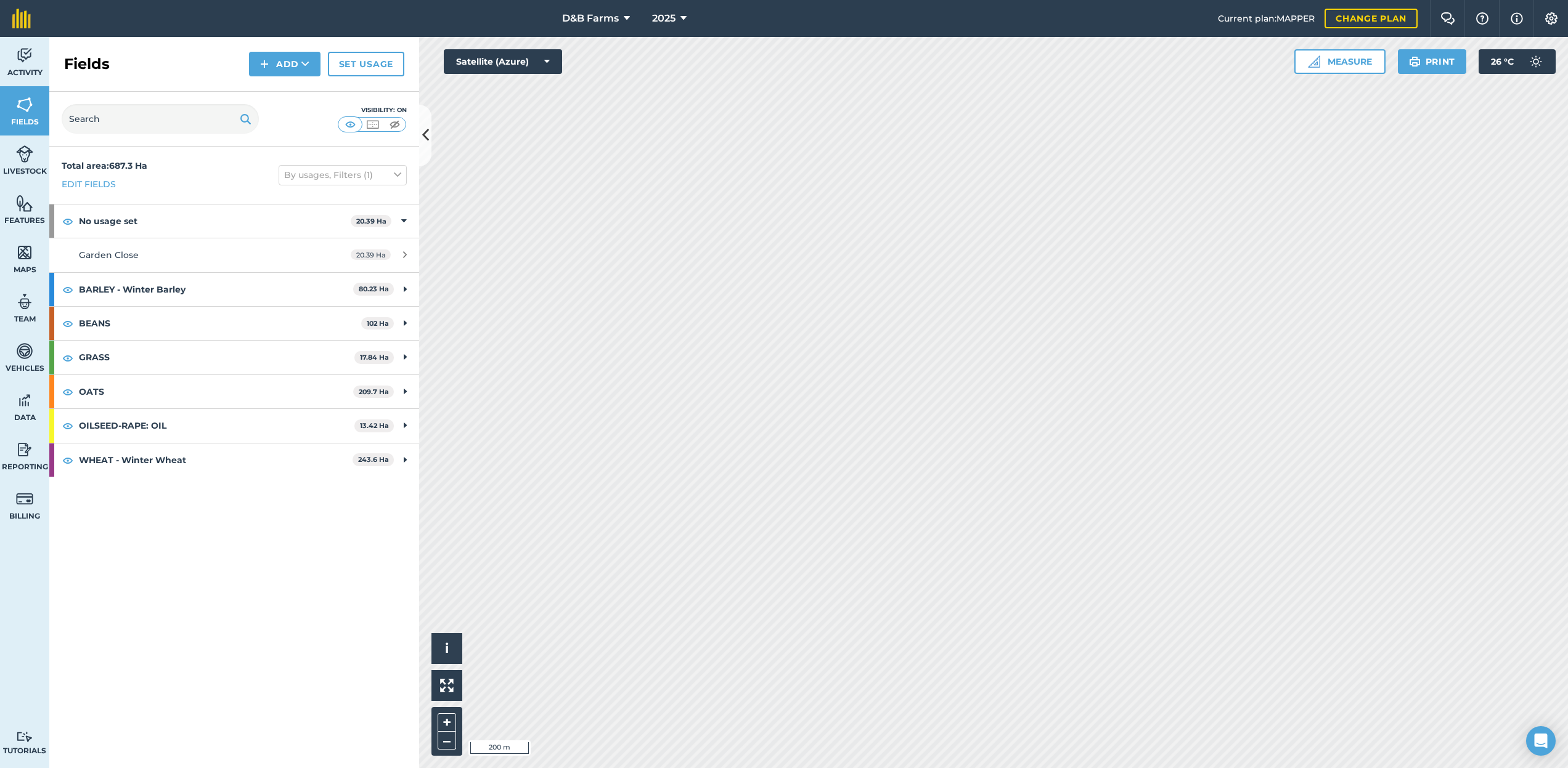
click at [612, 26] on button "D&B Farms" at bounding box center [596, 19] width 78 height 37
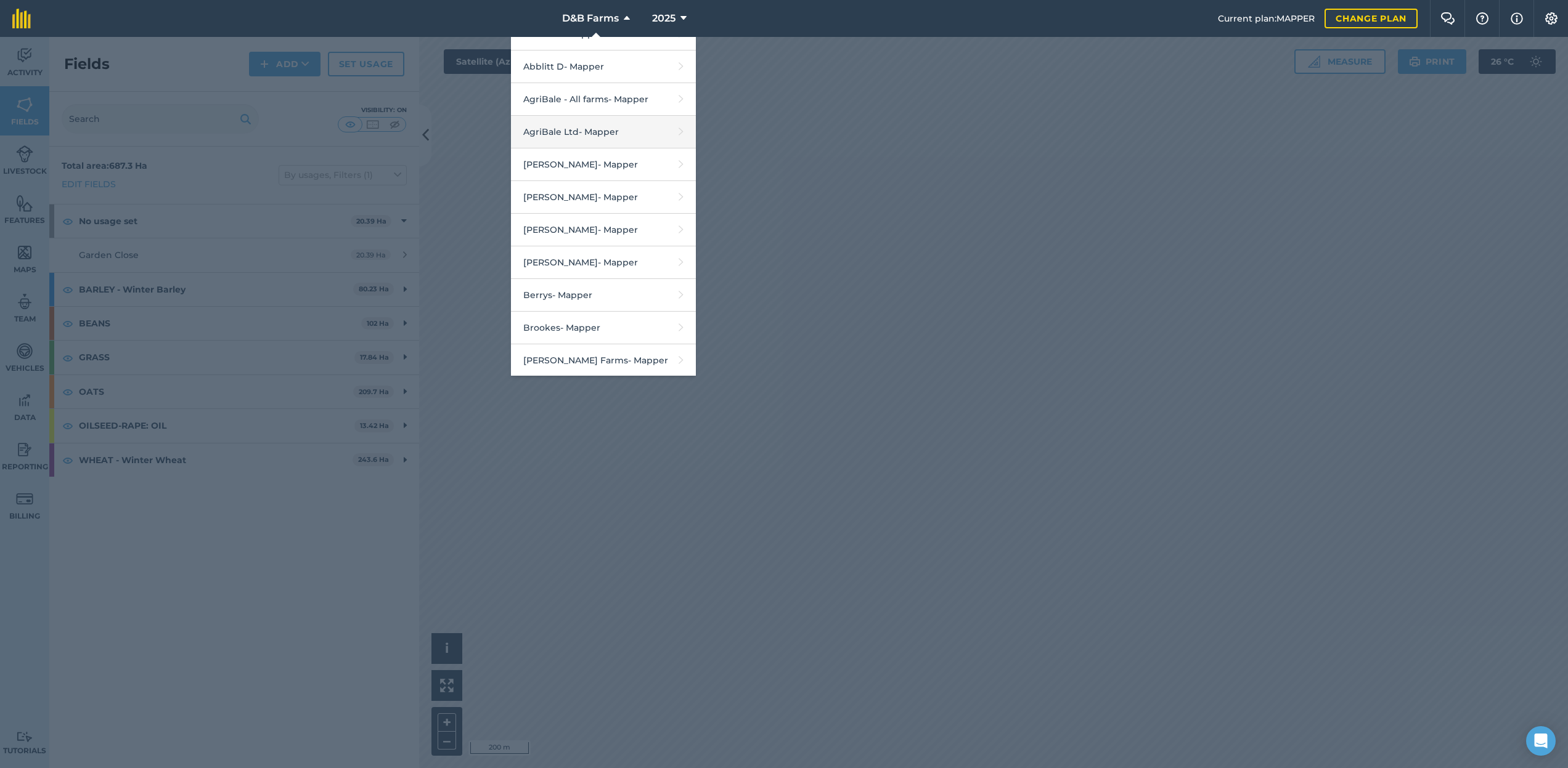
scroll to position [120, 0]
click at [577, 288] on link "Brookes - Mapper" at bounding box center [604, 294] width 185 height 32
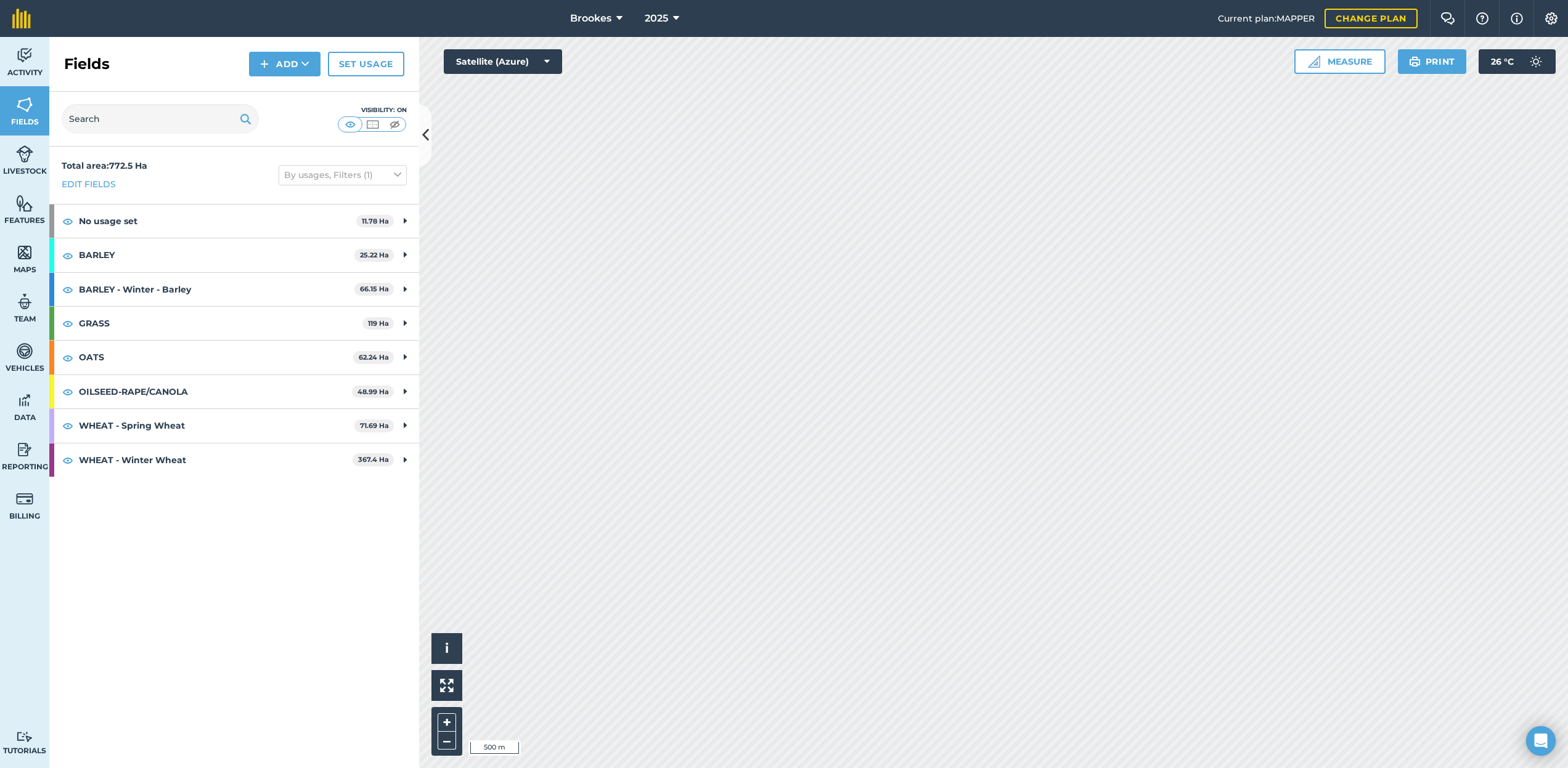
click at [358, 66] on link "Set usage" at bounding box center [366, 63] width 76 height 24
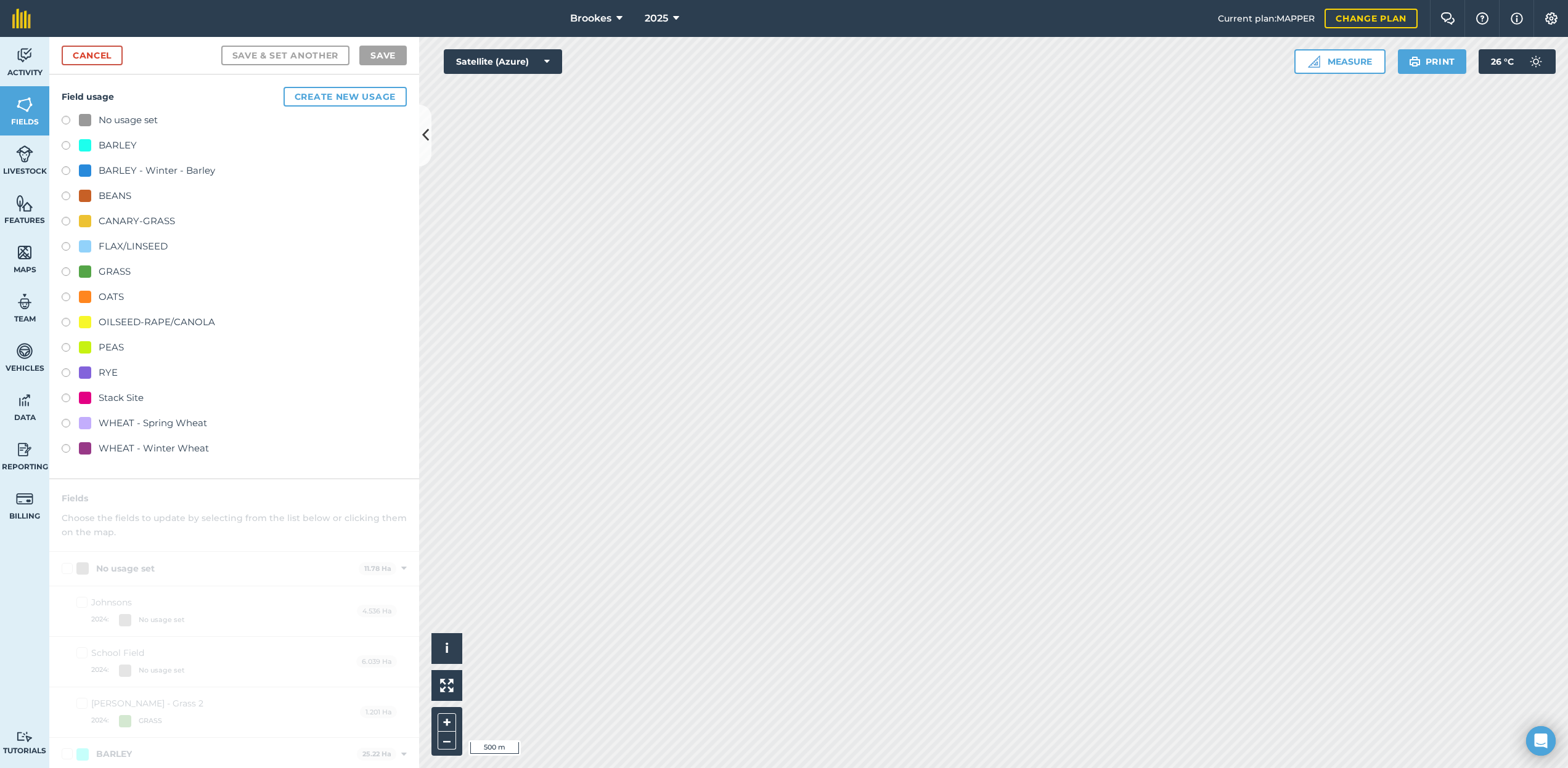
checkbox input "true"
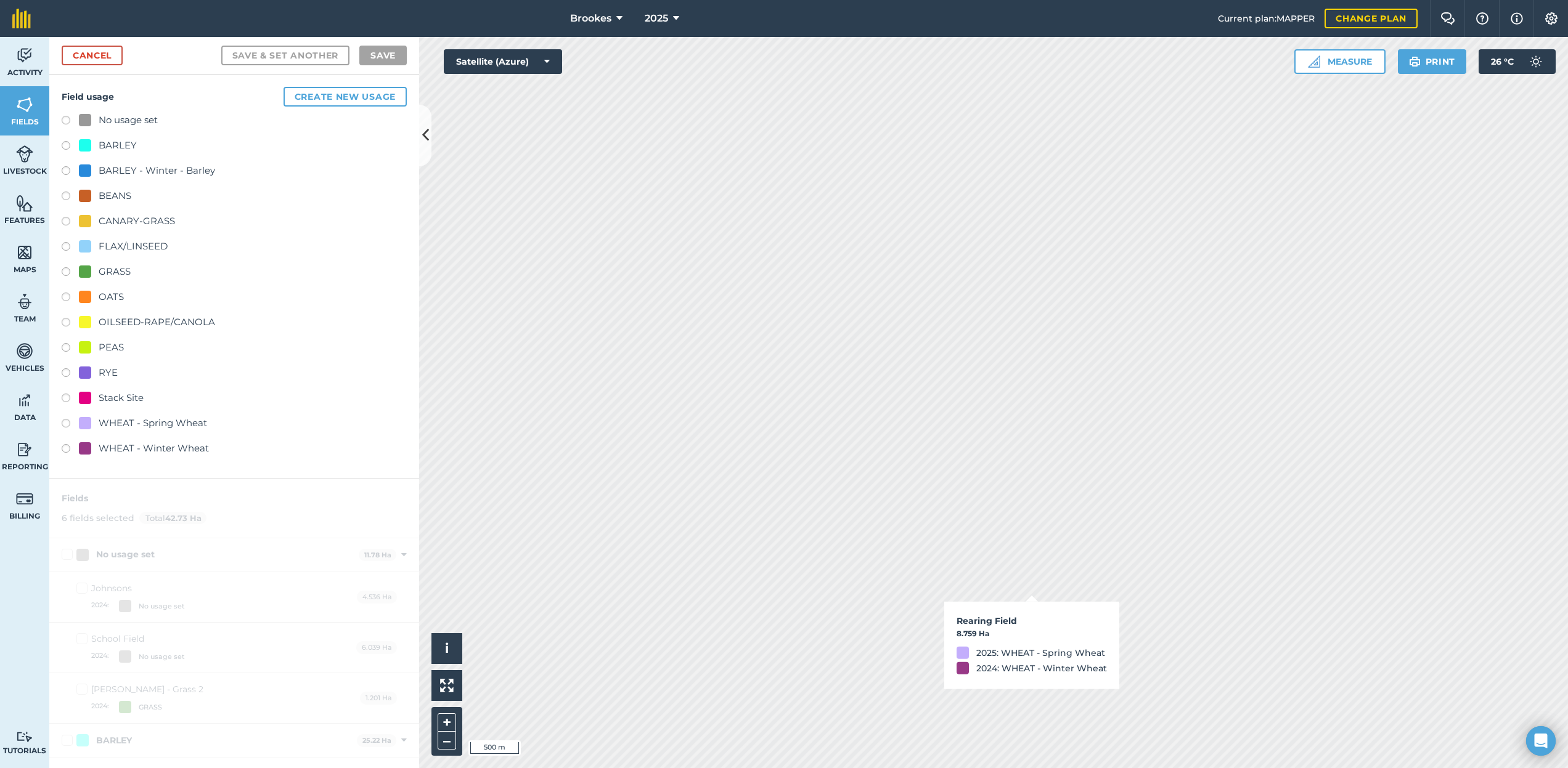
checkbox input "true"
click at [97, 57] on link "Cancel" at bounding box center [92, 56] width 61 height 19
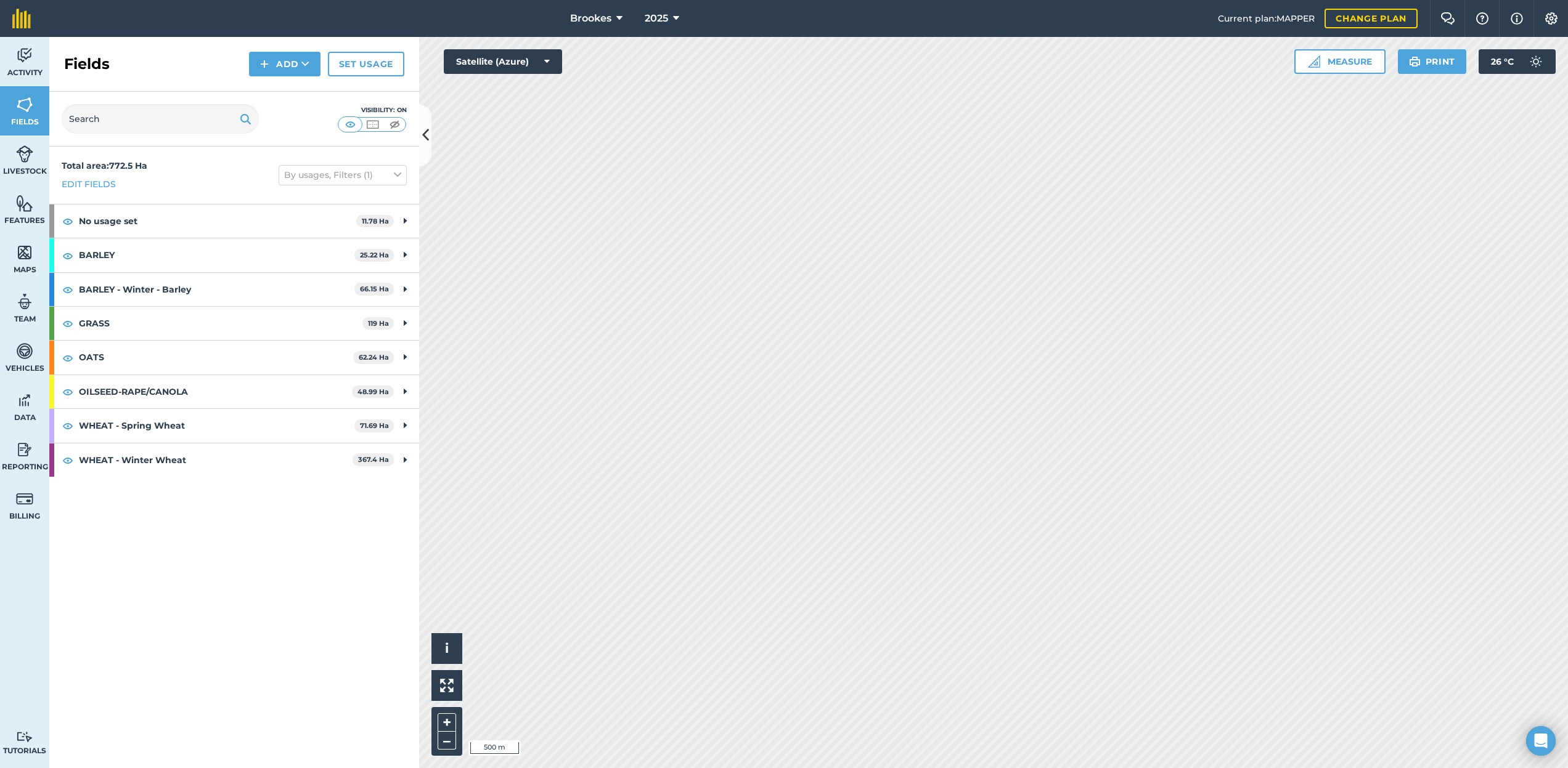
click at [572, 16] on span "Brookes" at bounding box center [591, 18] width 41 height 15
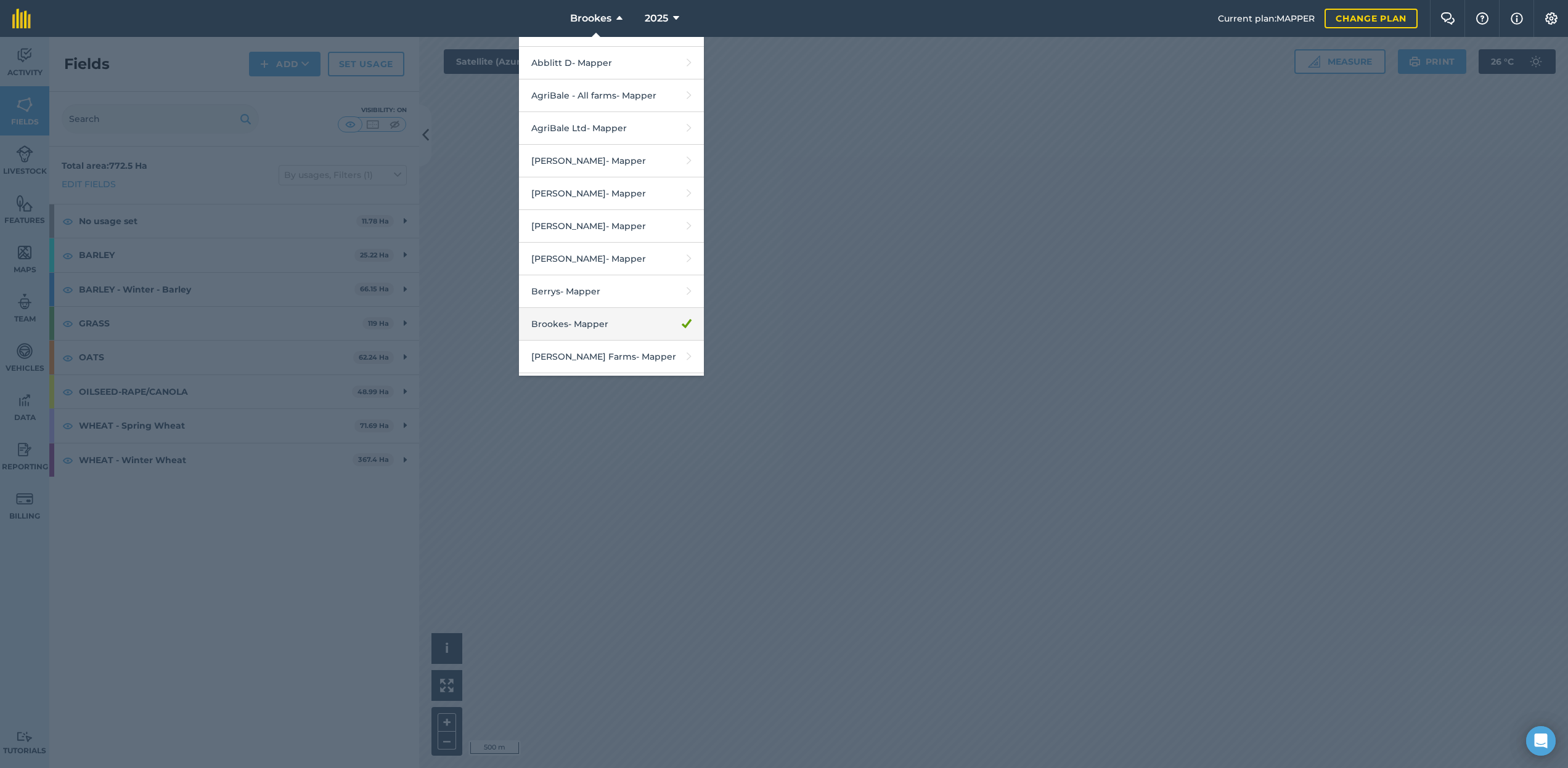
scroll to position [95, 0]
click at [583, 289] on link "Berrys - Mapper" at bounding box center [611, 288] width 185 height 32
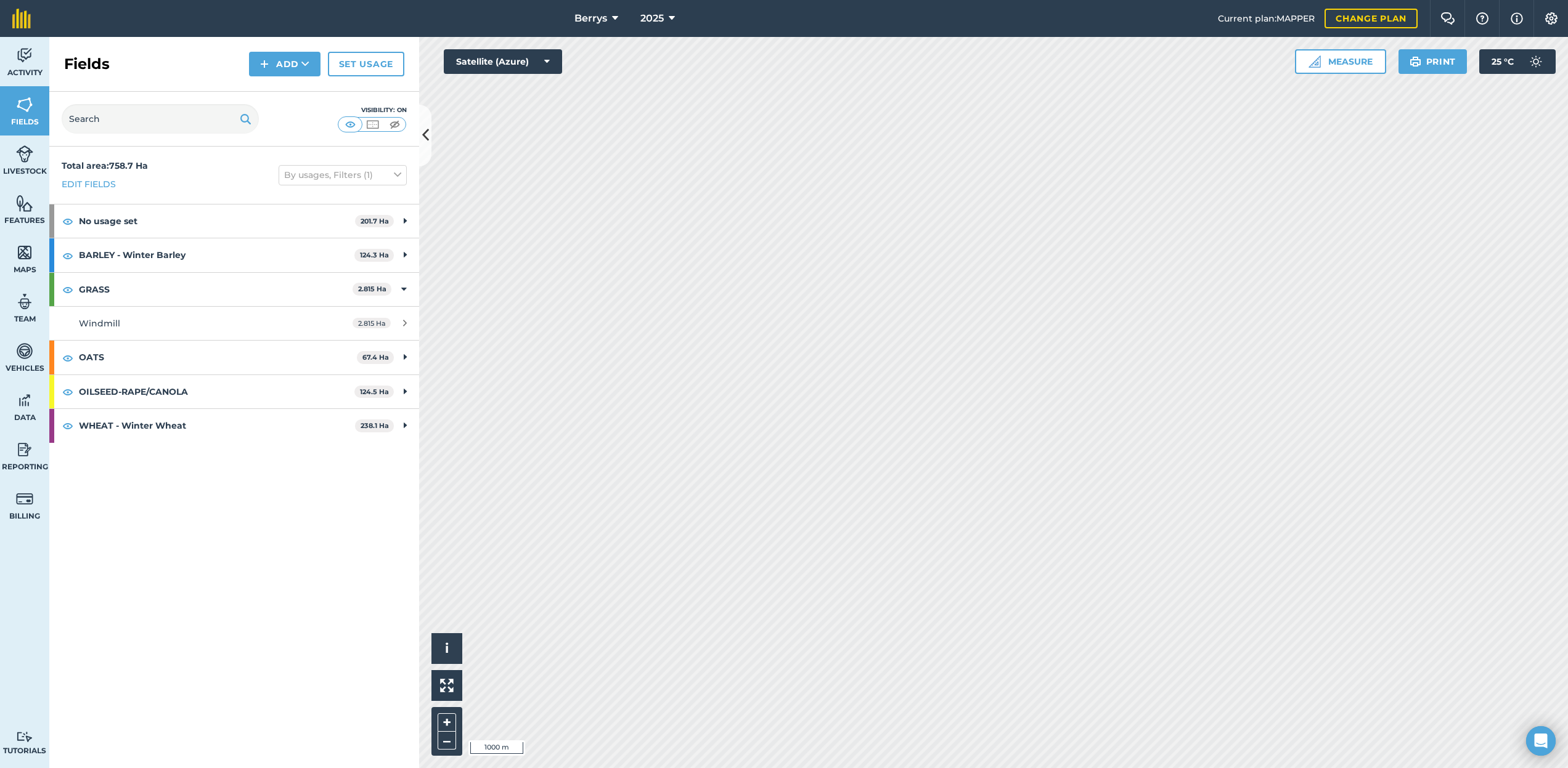
click at [381, 71] on link "Set usage" at bounding box center [366, 63] width 76 height 24
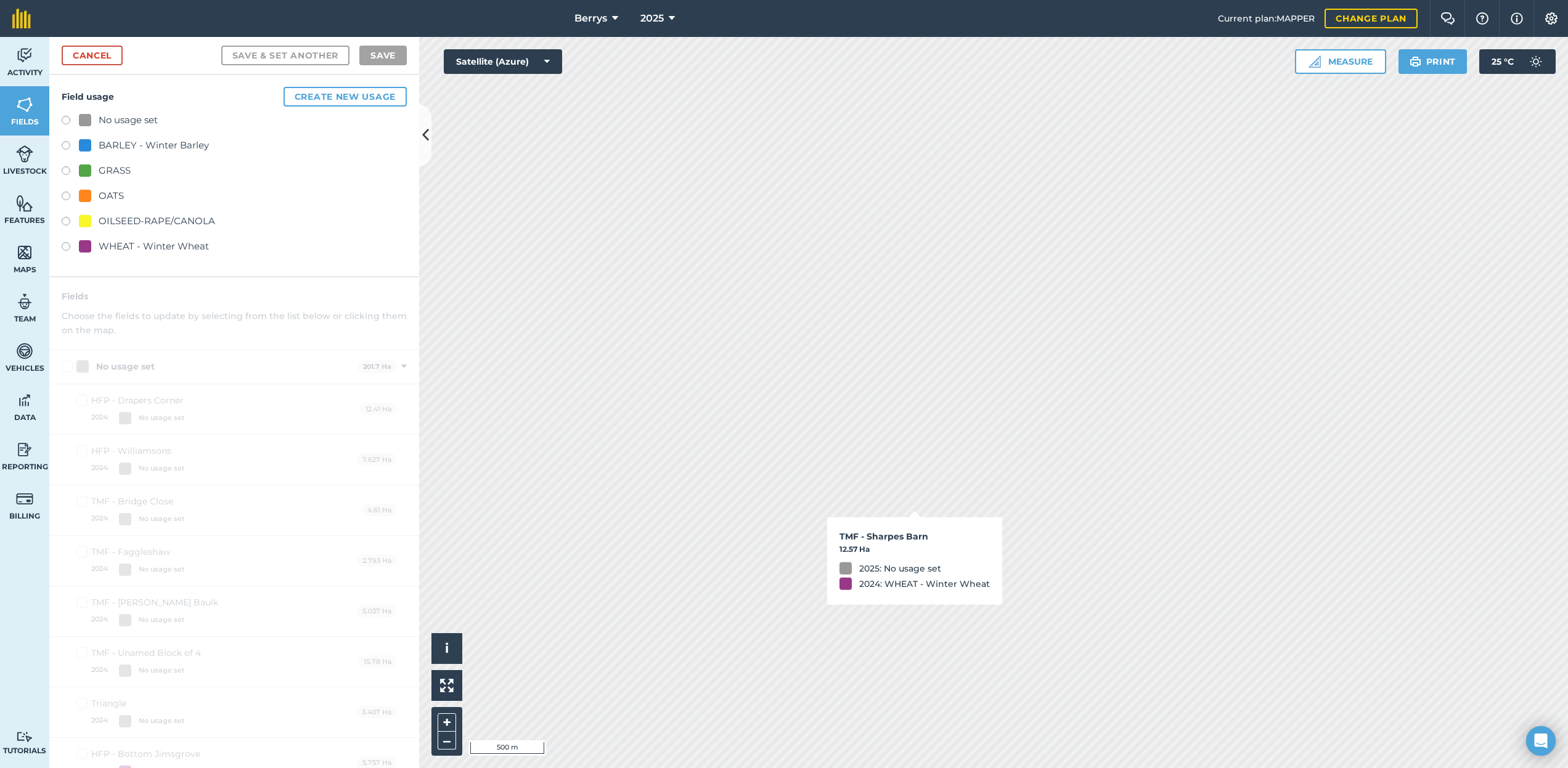
checkbox input "true"
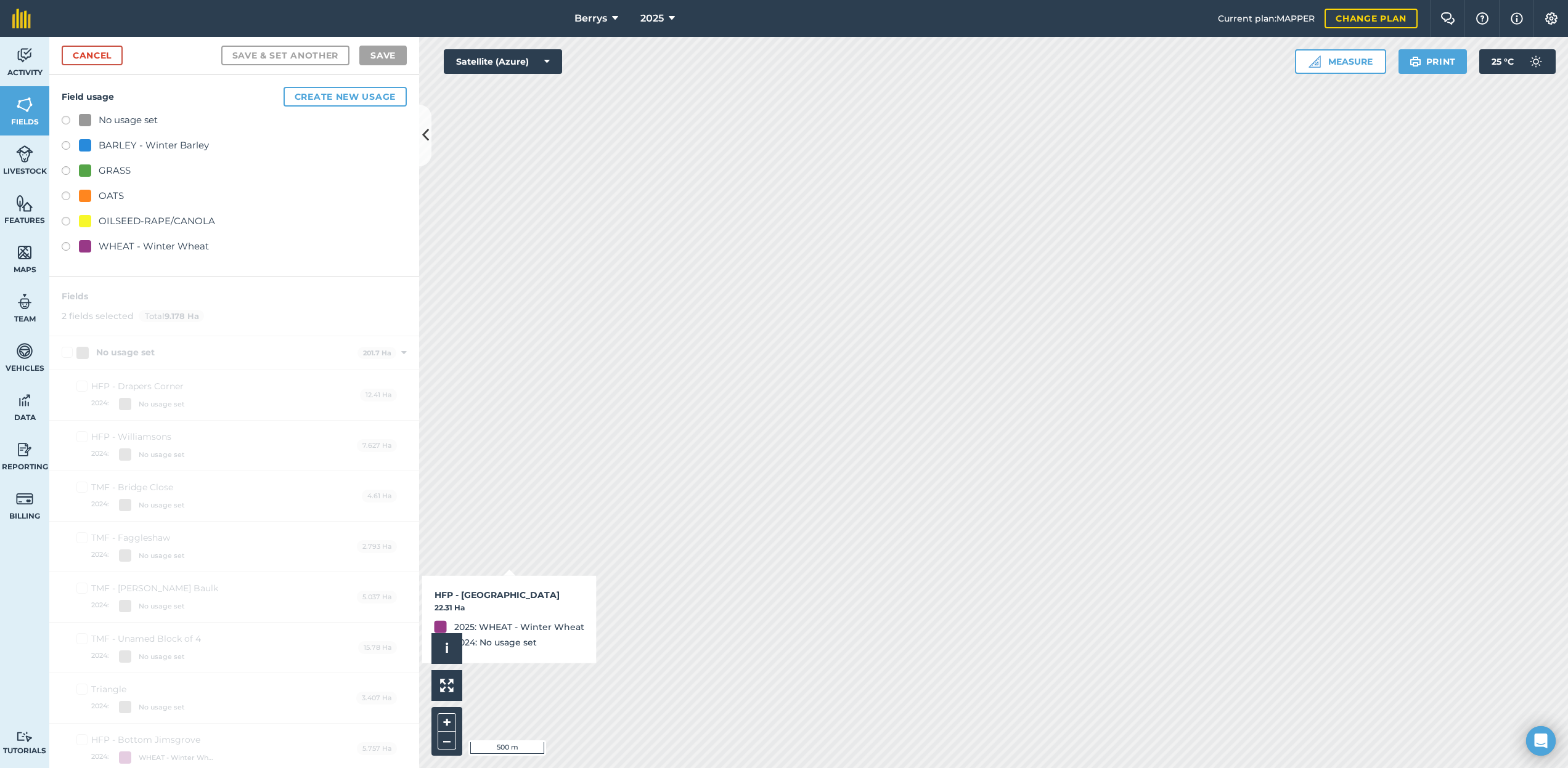
checkbox input "true"
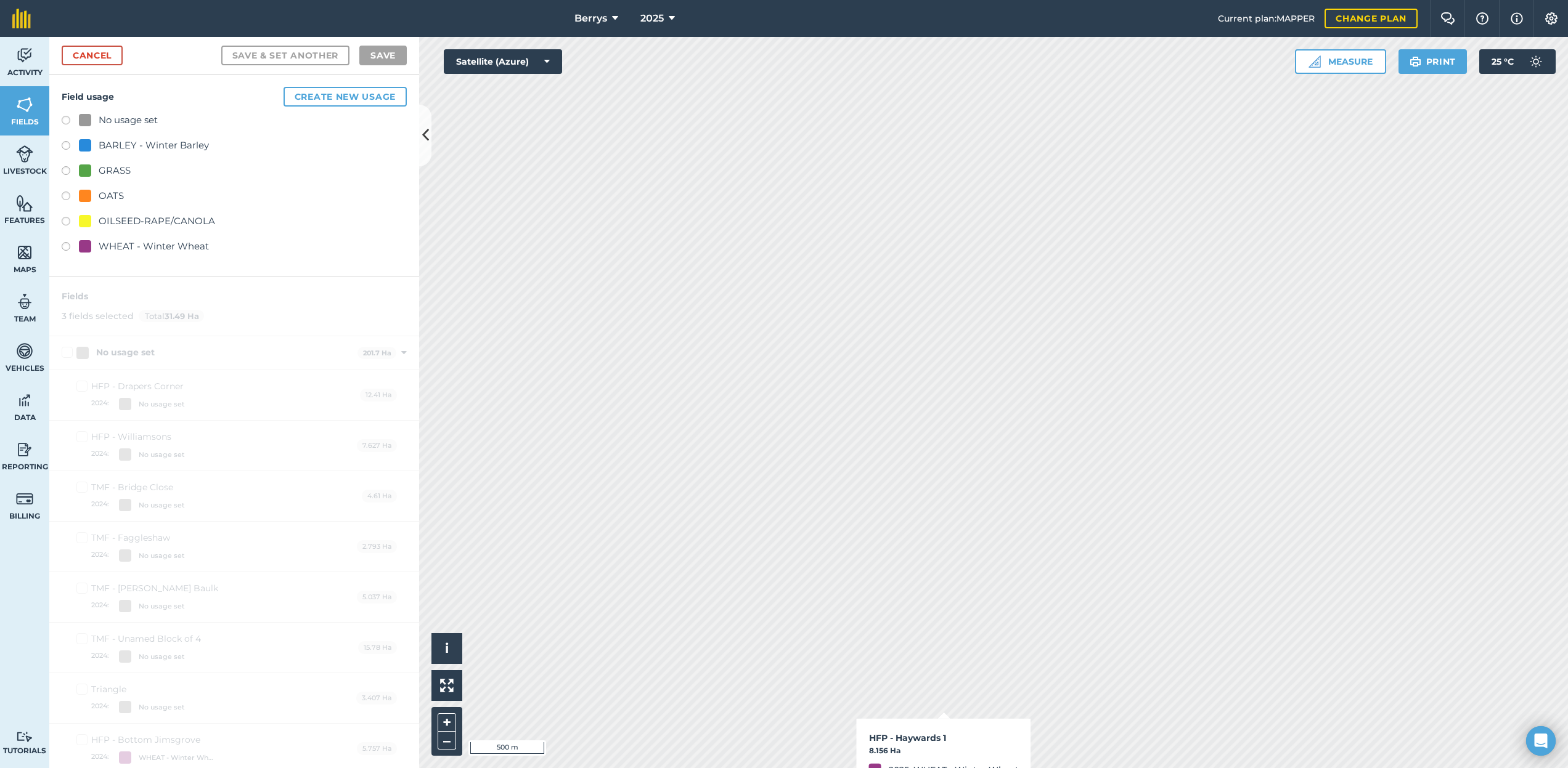
checkbox input "true"
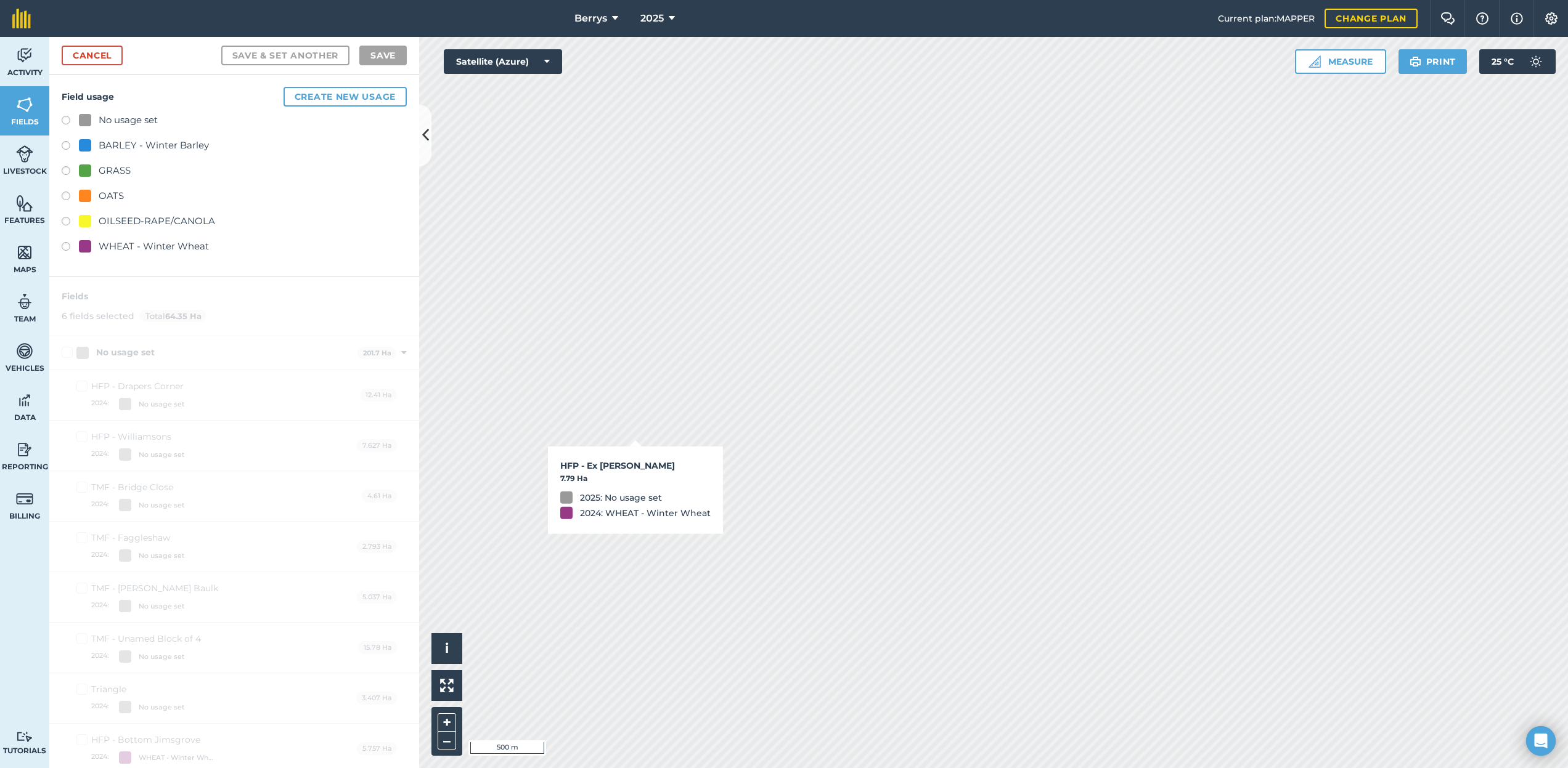
checkbox input "true"
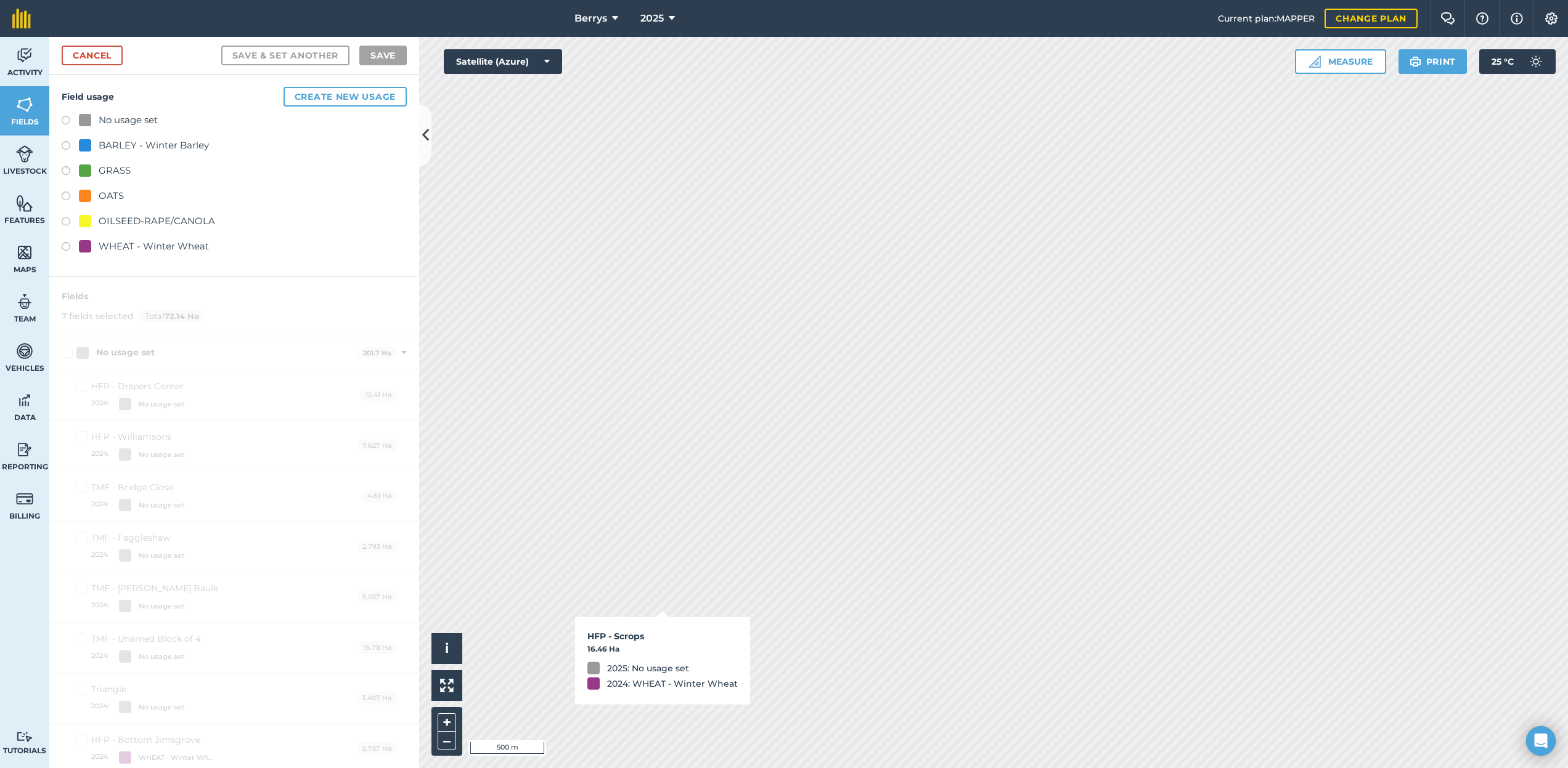
checkbox input "true"
click at [89, 55] on link "Cancel" at bounding box center [92, 56] width 61 height 19
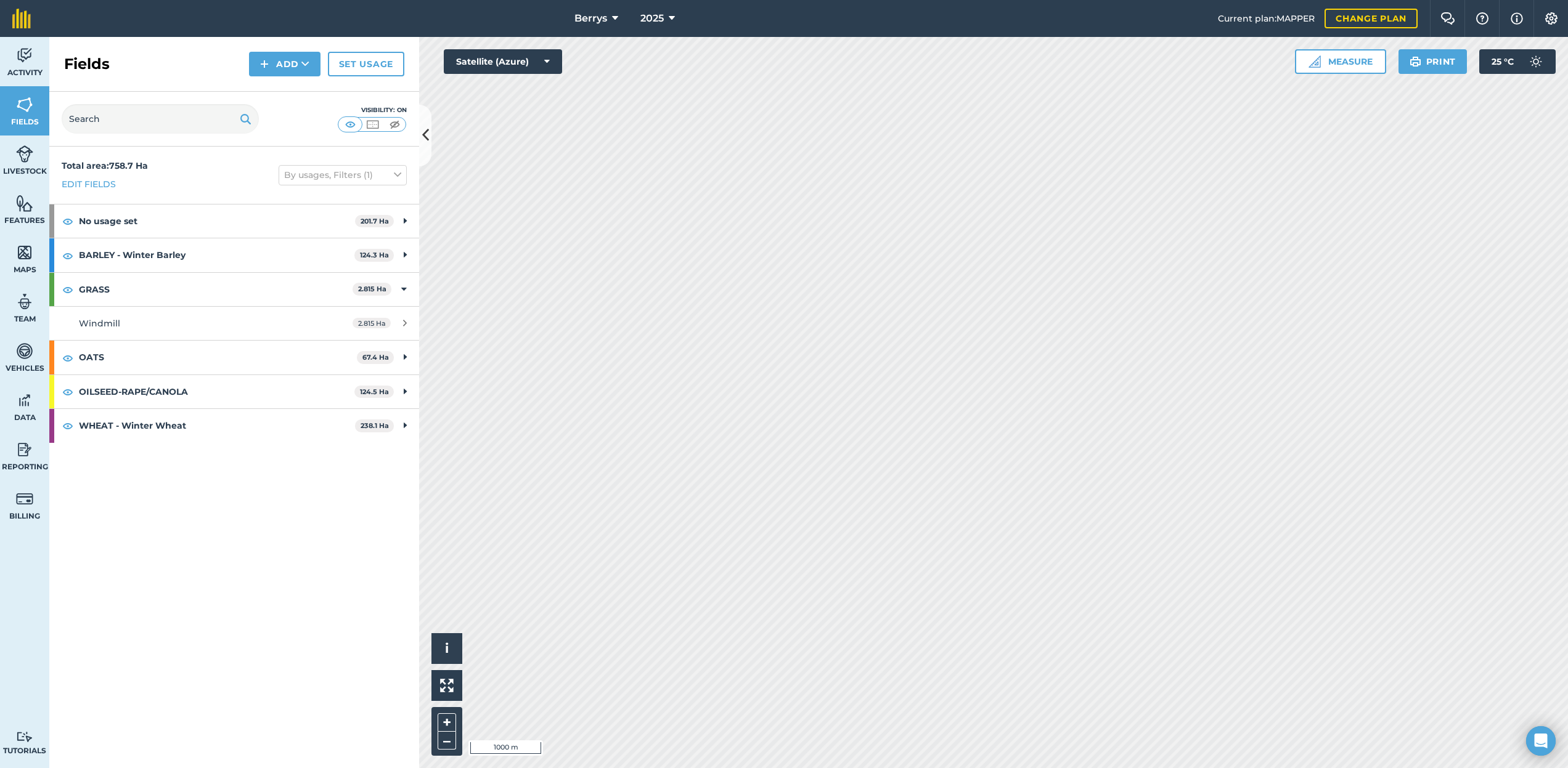
click at [580, 20] on span "Berrys" at bounding box center [590, 18] width 32 height 15
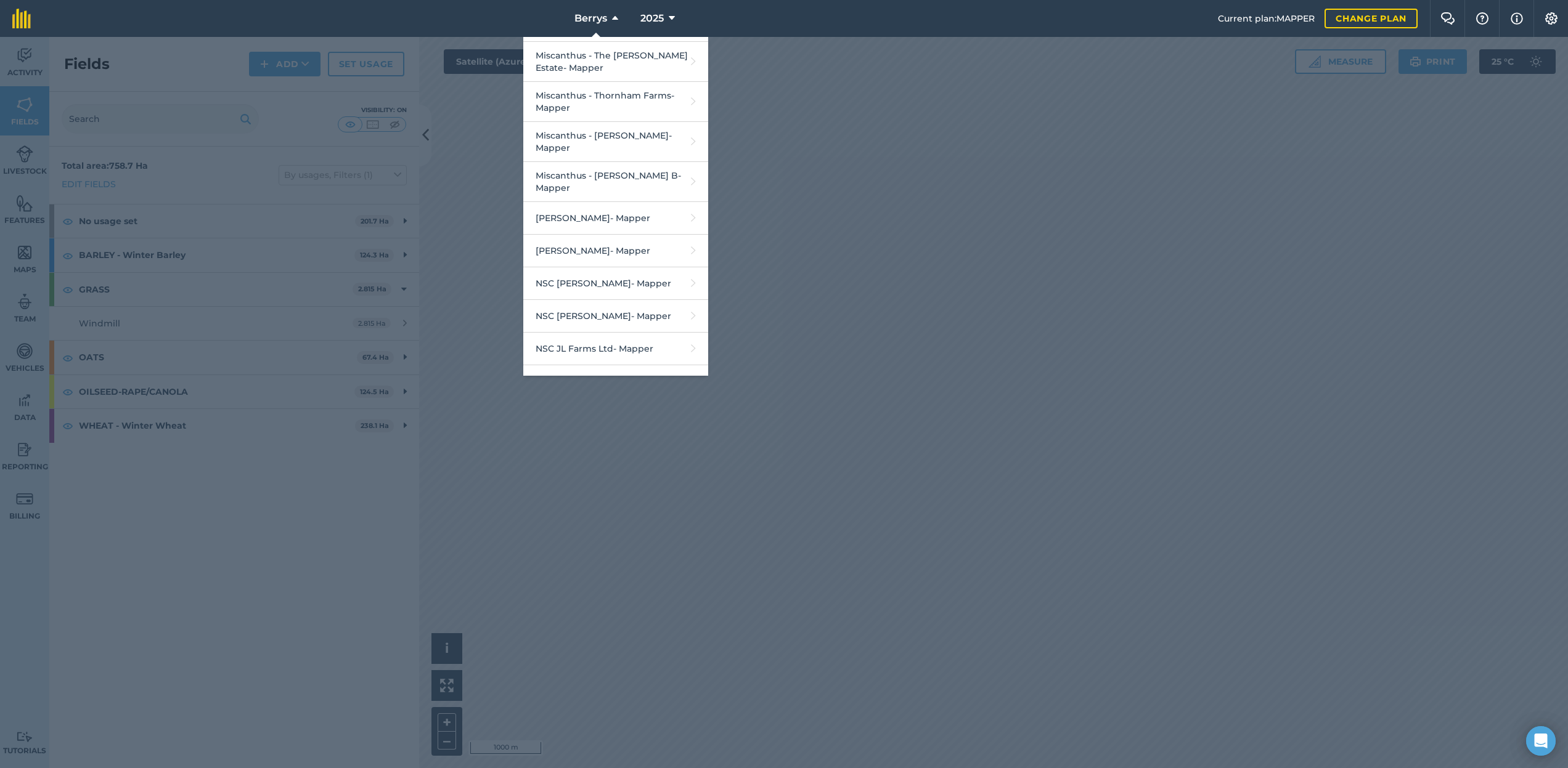
scroll to position [1736, 0]
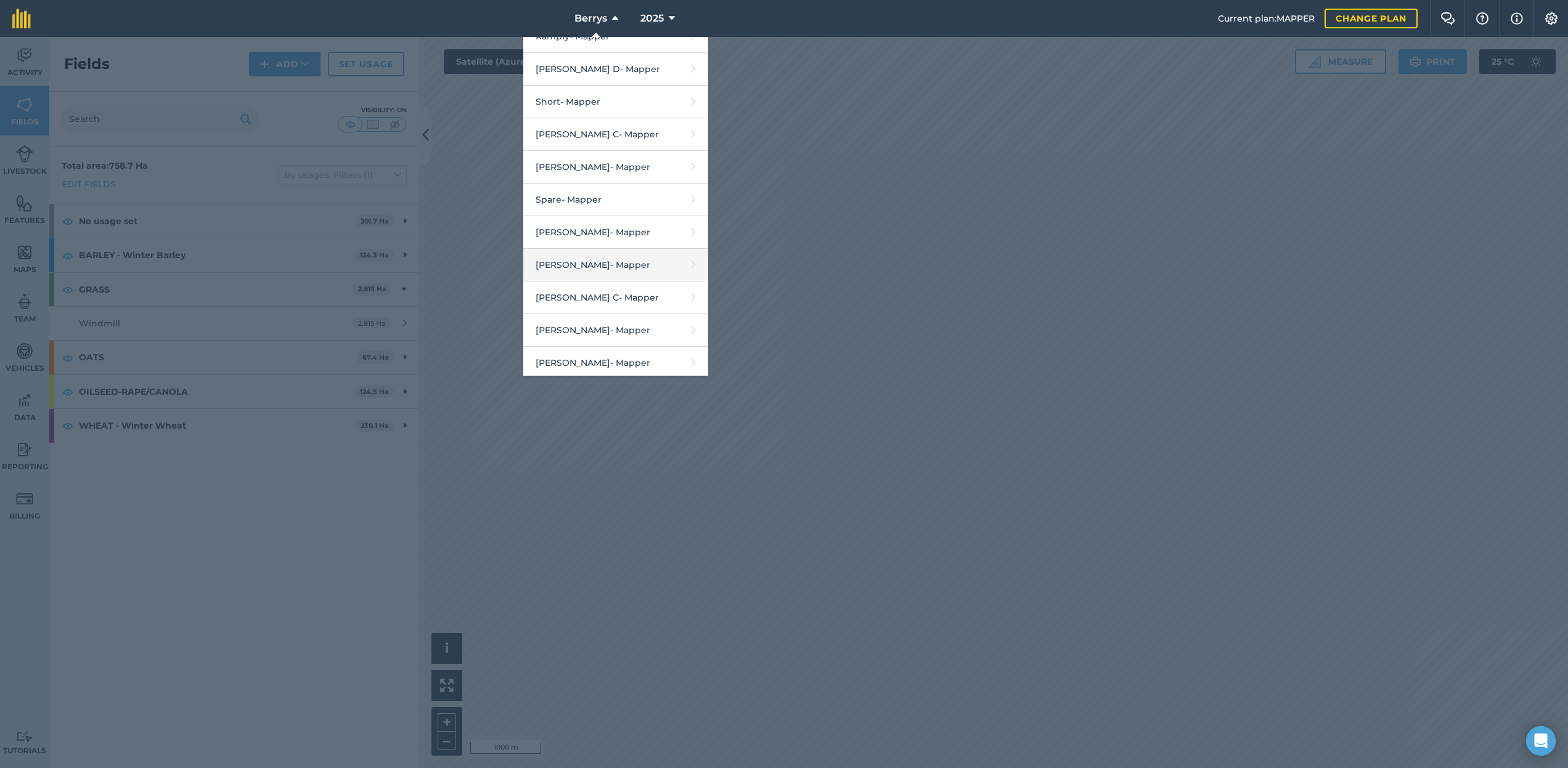
click at [598, 249] on link "Tingey - Mapper" at bounding box center [616, 264] width 185 height 32
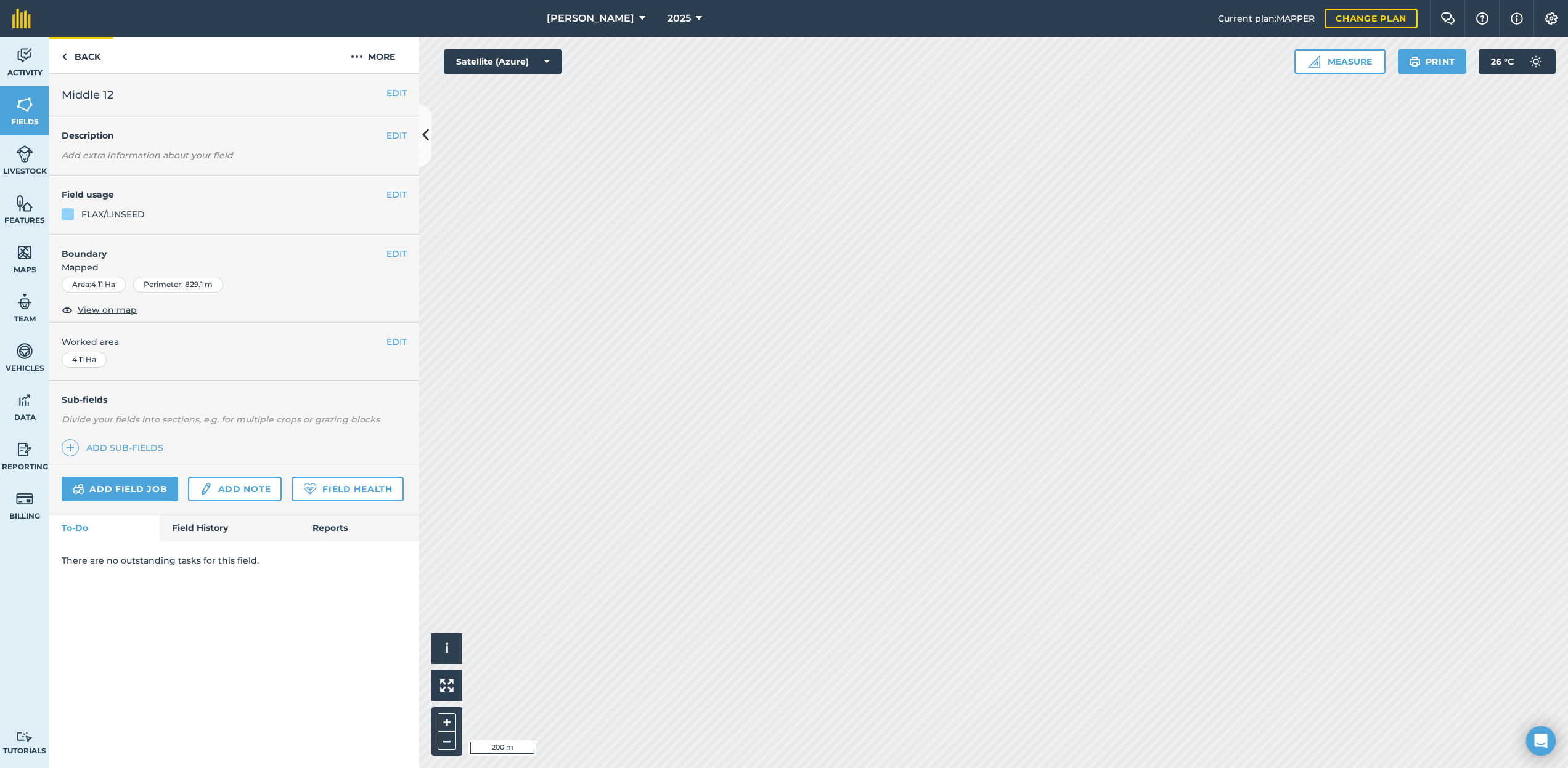
click at [96, 53] on link "Back" at bounding box center [81, 55] width 63 height 36
click at [65, 52] on img at bounding box center [64, 57] width 6 height 15
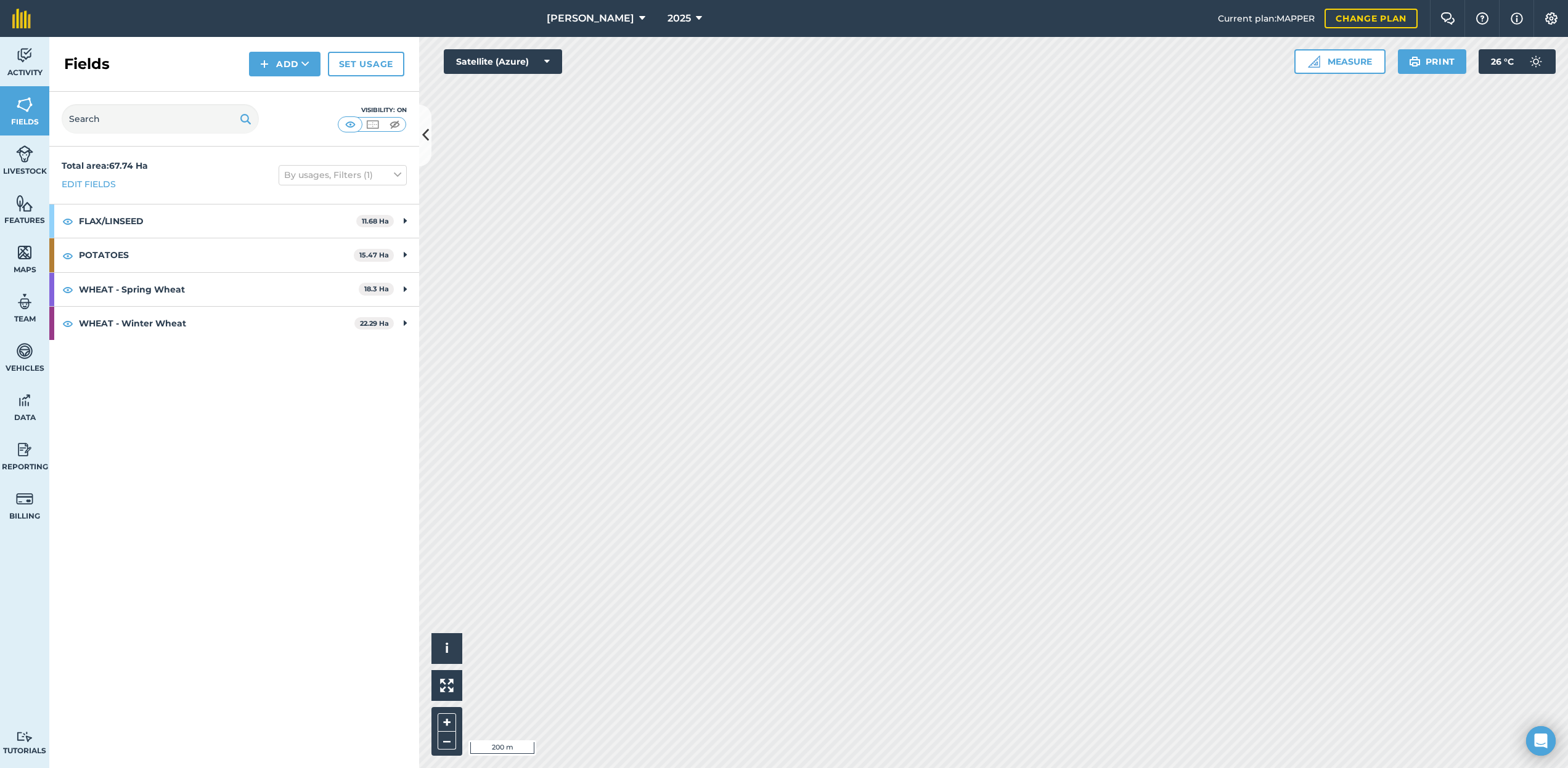
click at [576, 26] on button "[PERSON_NAME]" at bounding box center [596, 19] width 108 height 37
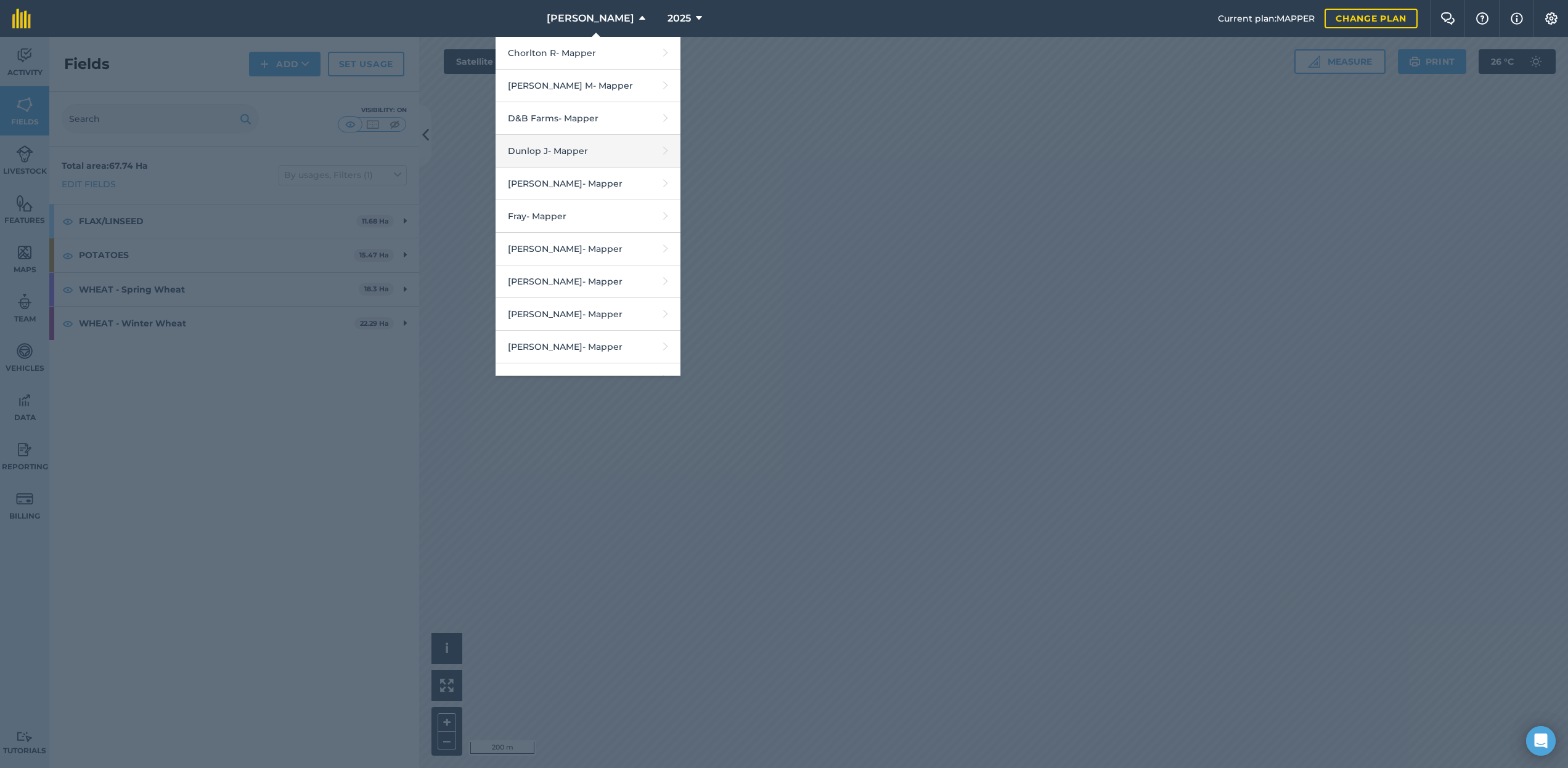
scroll to position [493, 0]
click at [566, 311] on link "Grindal - Mapper" at bounding box center [588, 313] width 185 height 32
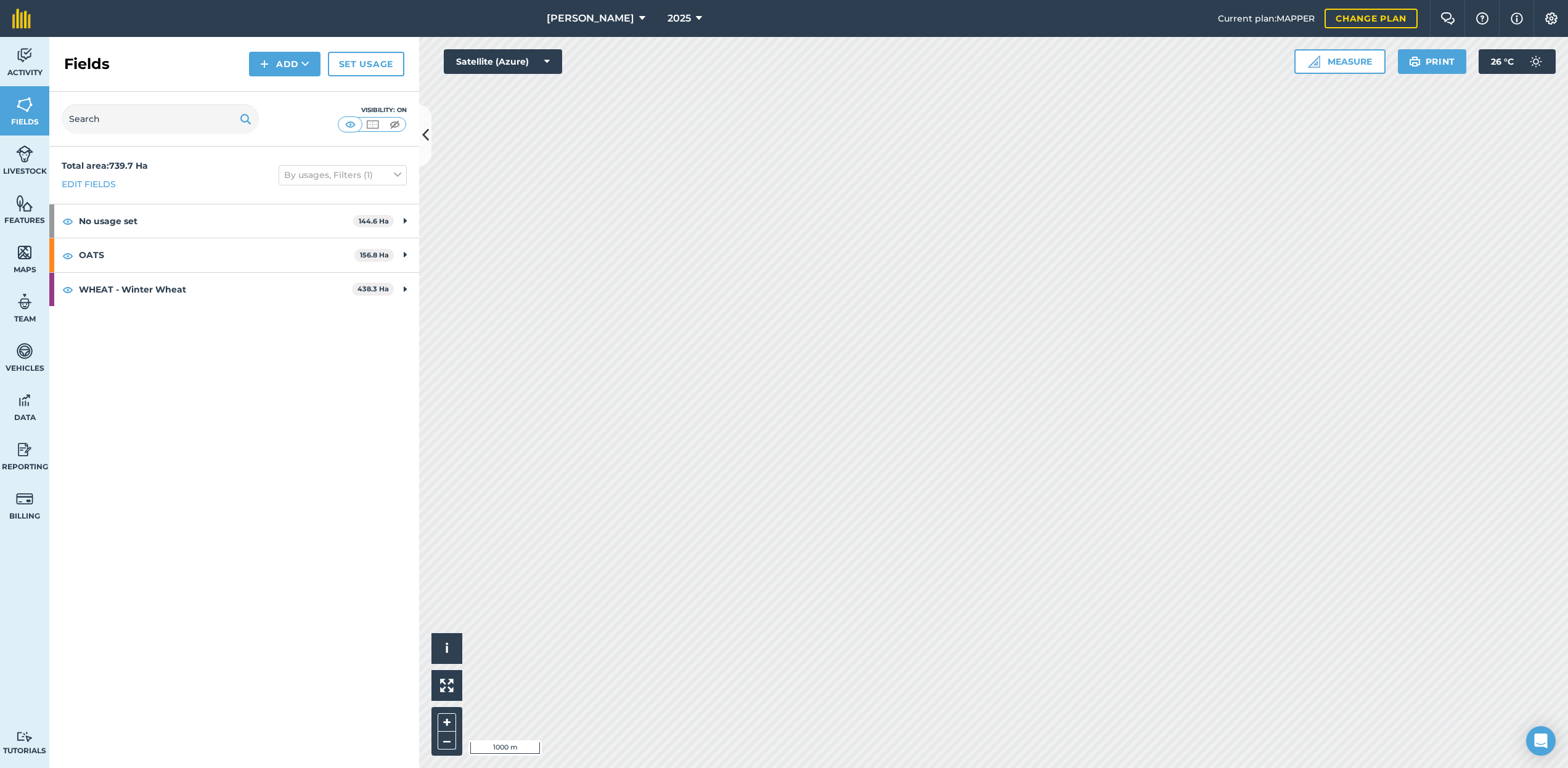
click at [639, 19] on icon at bounding box center [642, 18] width 6 height 15
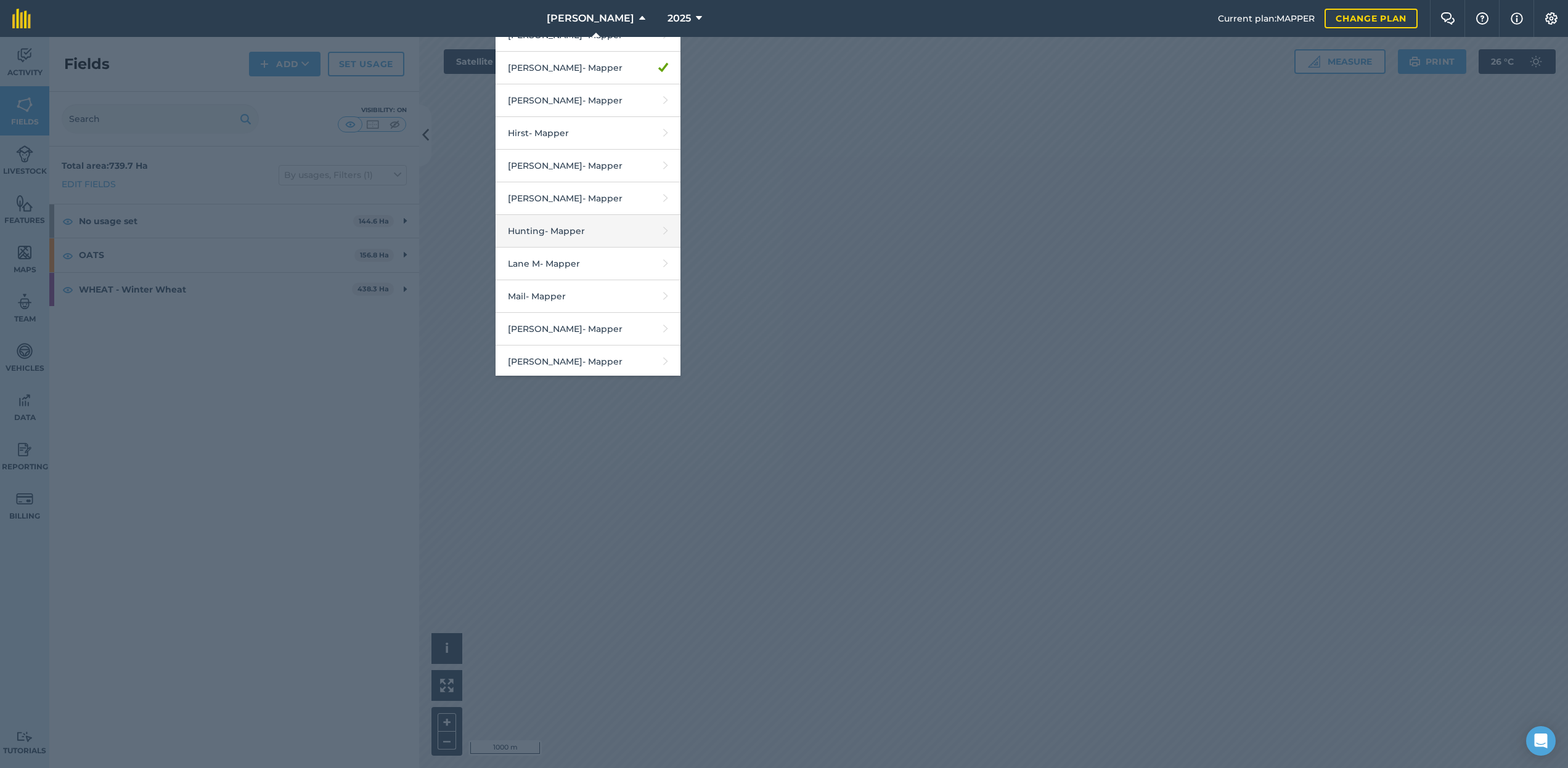
scroll to position [750, 0]
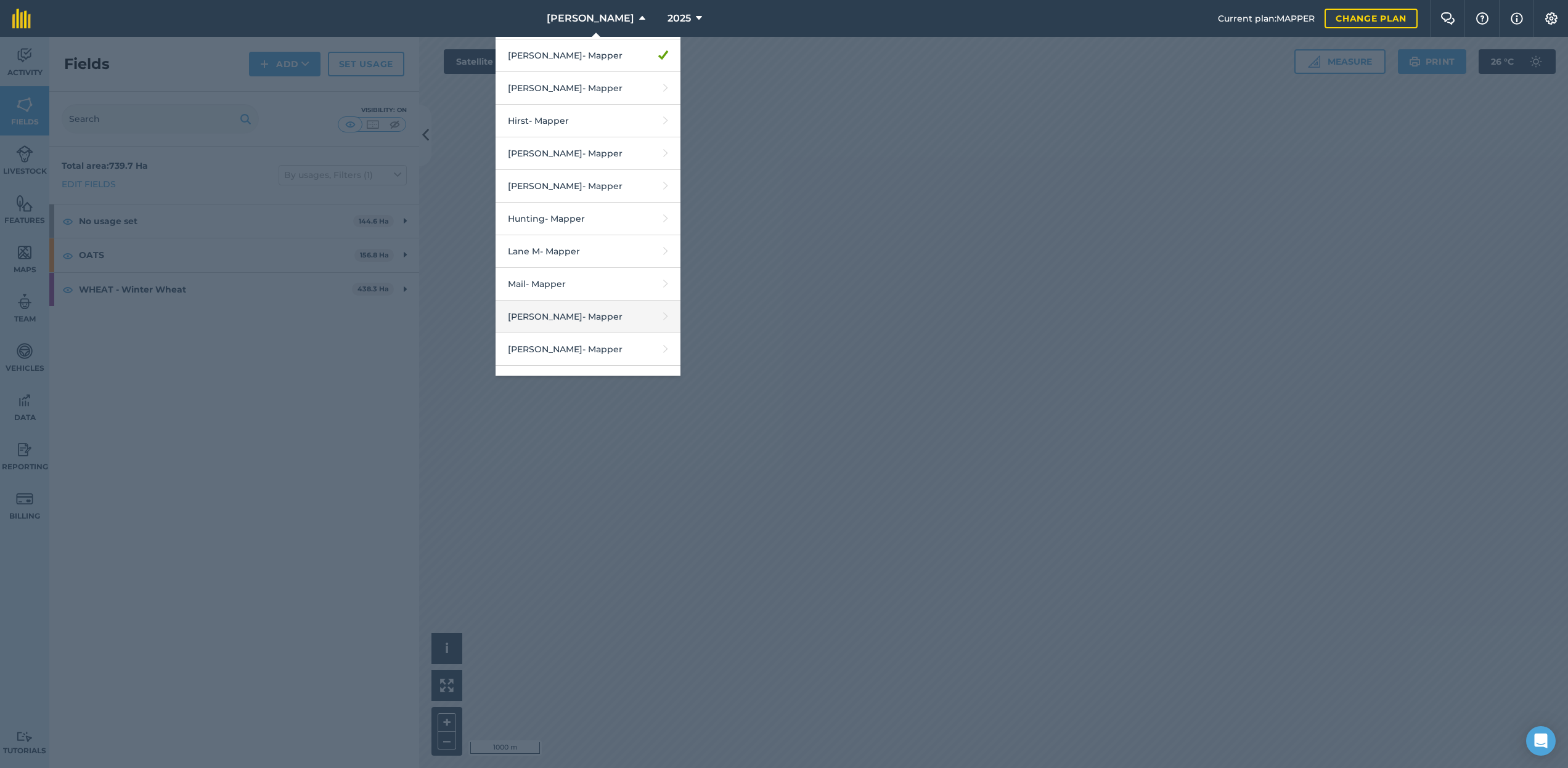
click at [586, 320] on link "Martin Tim - Mapper" at bounding box center [588, 316] width 185 height 32
